Goal: Find specific page/section: Locate a particular part of the current website

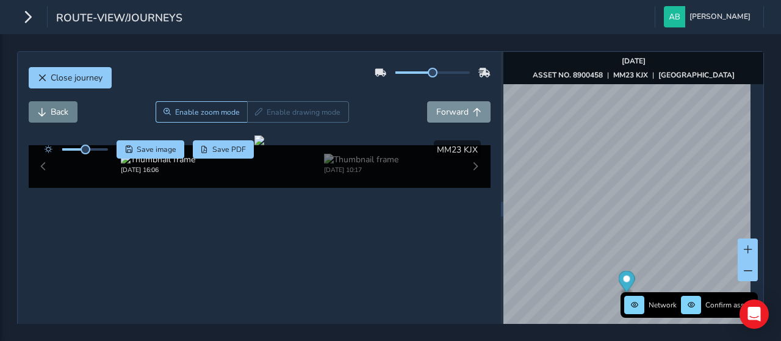
click at [56, 111] on span "Back" at bounding box center [60, 112] width 18 height 12
click at [51, 109] on span "Back" at bounding box center [60, 112] width 18 height 12
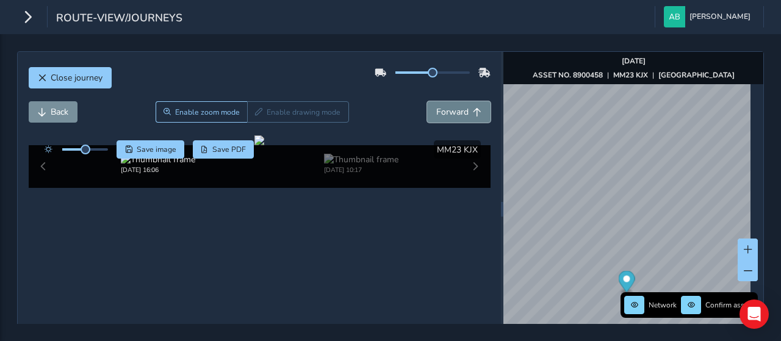
click at [445, 109] on span "Forward" at bounding box center [452, 112] width 32 height 12
click at [55, 110] on span "Back" at bounding box center [60, 112] width 18 height 12
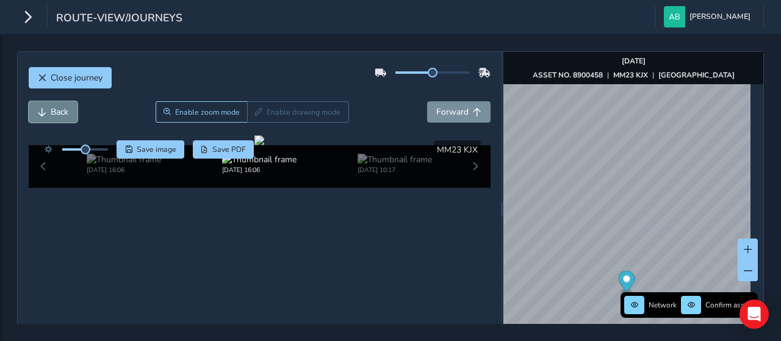
click at [55, 110] on span "Back" at bounding box center [60, 112] width 18 height 12
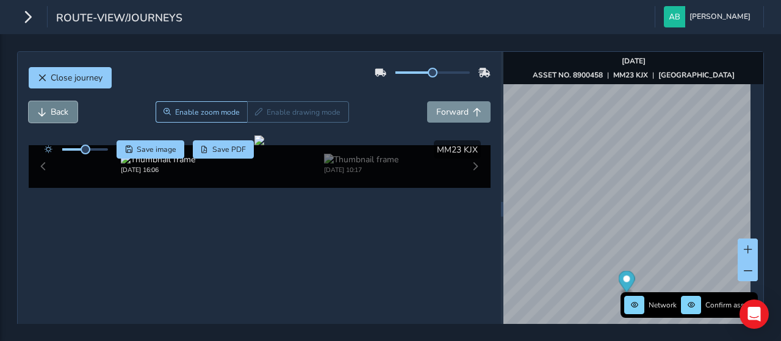
click at [55, 110] on span "Back" at bounding box center [60, 112] width 18 height 12
click at [83, 76] on span "Close journey" at bounding box center [77, 78] width 52 height 12
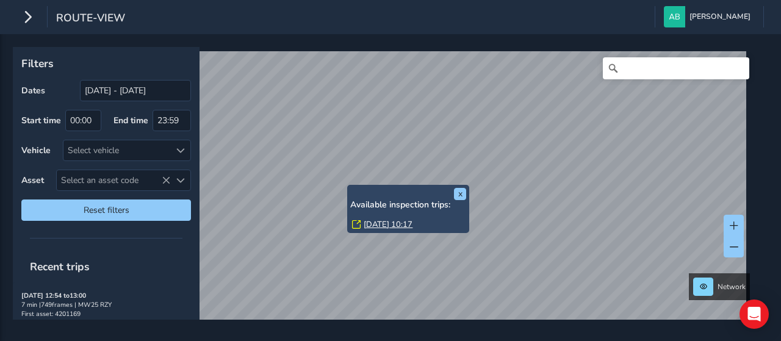
click at [387, 225] on link "[DATE] 10:17" at bounding box center [387, 224] width 49 height 11
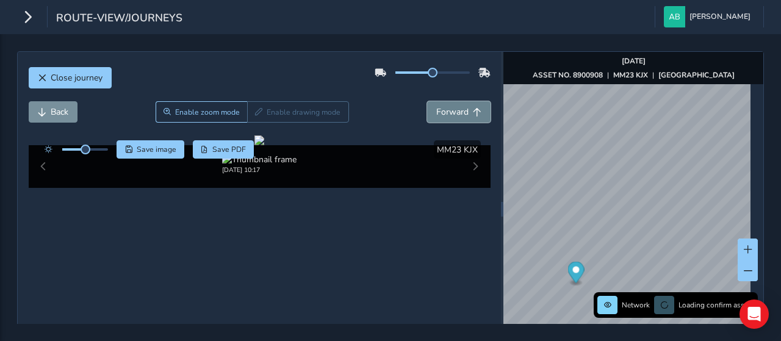
click at [440, 109] on span "Forward" at bounding box center [452, 112] width 32 height 12
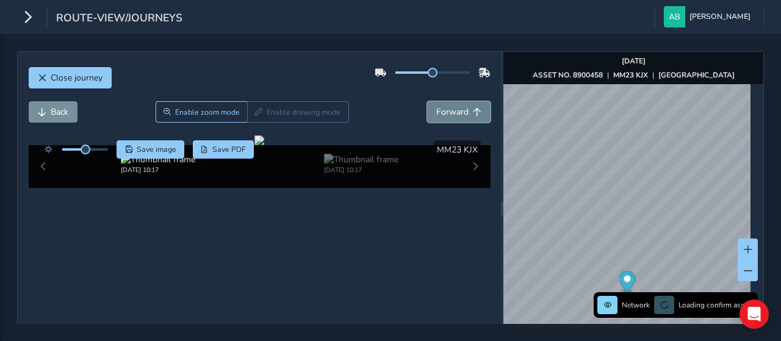
click at [440, 109] on span "Forward" at bounding box center [452, 112] width 32 height 12
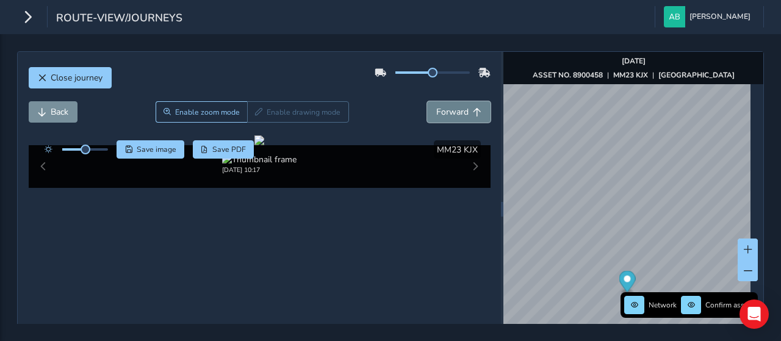
click at [440, 109] on span "Forward" at bounding box center [452, 112] width 32 height 12
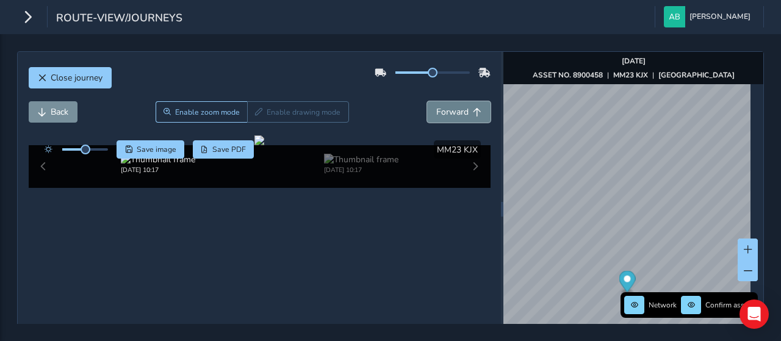
click at [440, 109] on span "Forward" at bounding box center [452, 112] width 32 height 12
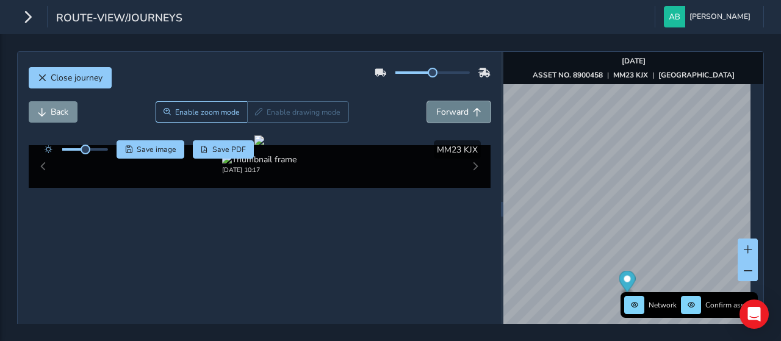
click at [440, 109] on span "Forward" at bounding box center [452, 112] width 32 height 12
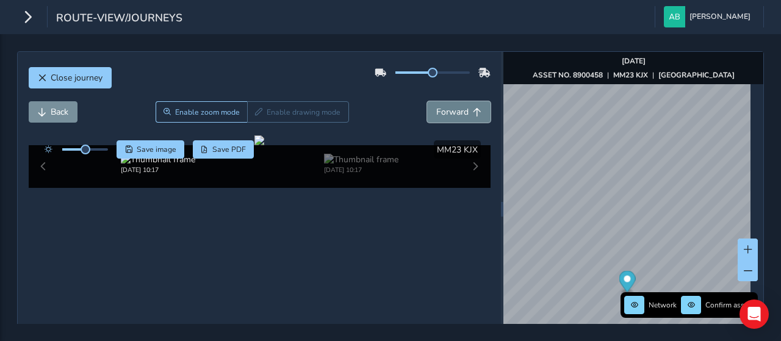
click at [440, 109] on span "Forward" at bounding box center [452, 112] width 32 height 12
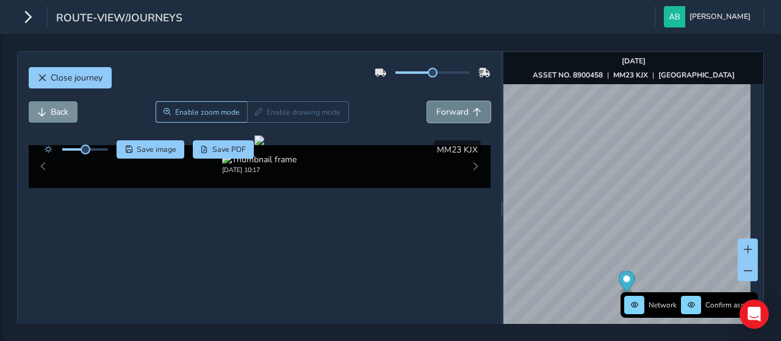
click at [440, 109] on span "Forward" at bounding box center [452, 112] width 32 height 12
